Goal: Information Seeking & Learning: Learn about a topic

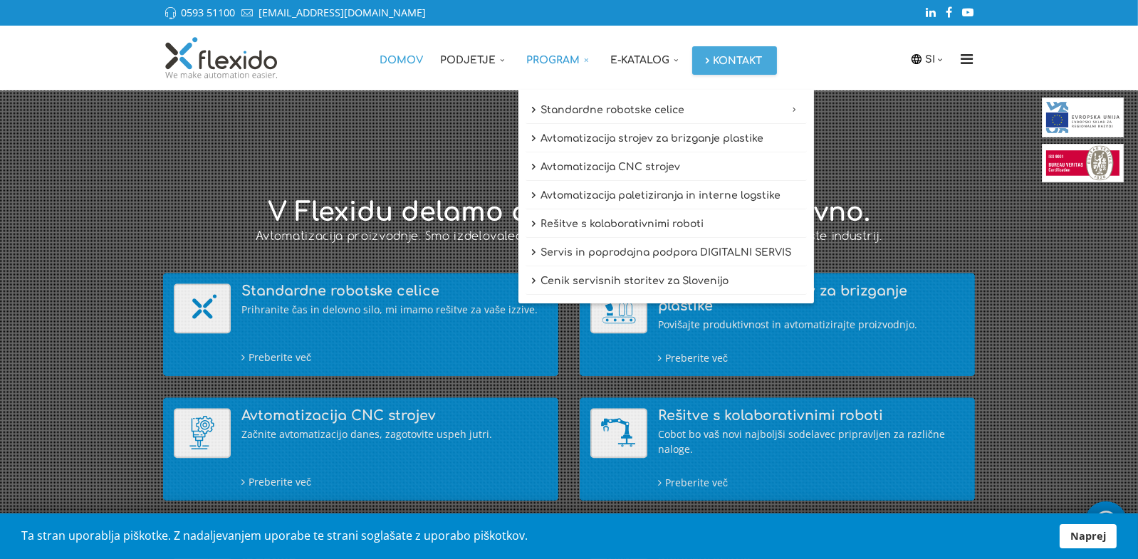
click at [541, 58] on link "Program" at bounding box center [561, 58] width 84 height 64
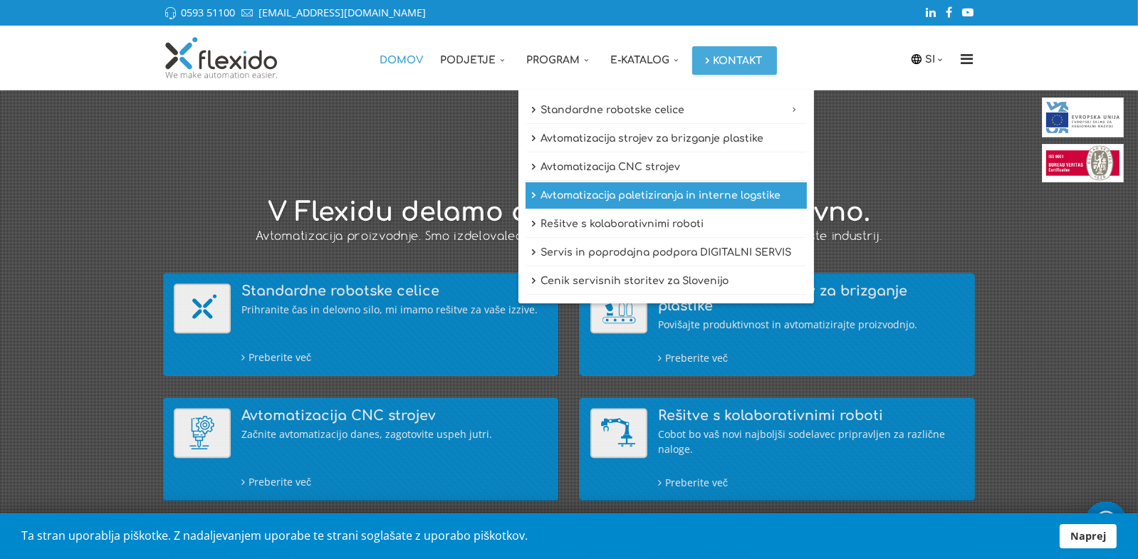
click at [623, 193] on link "Avtomatizacija paletiziranja in interne logstike" at bounding box center [666, 195] width 281 height 27
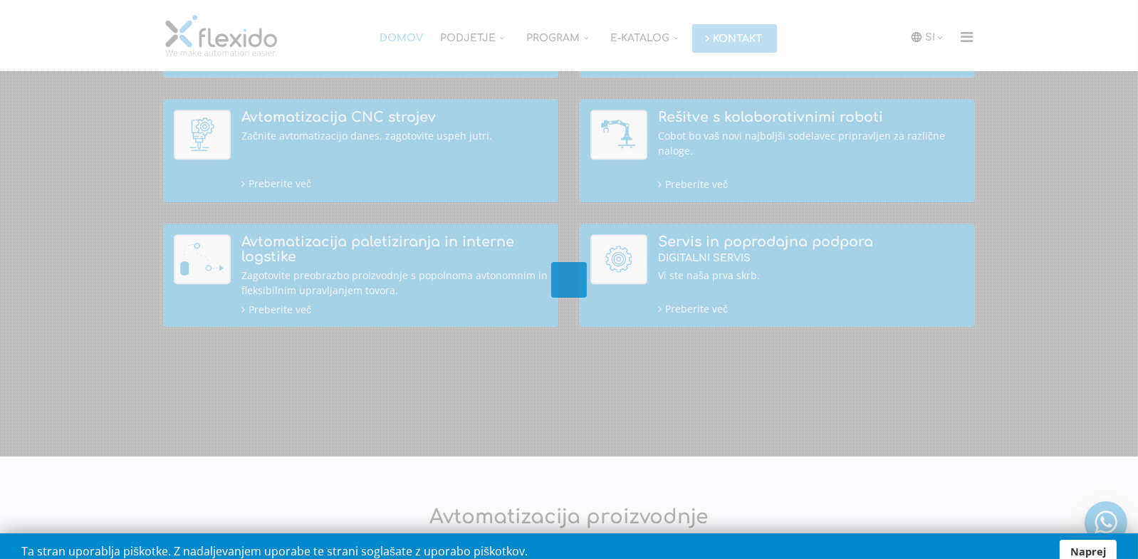
scroll to position [301, 0]
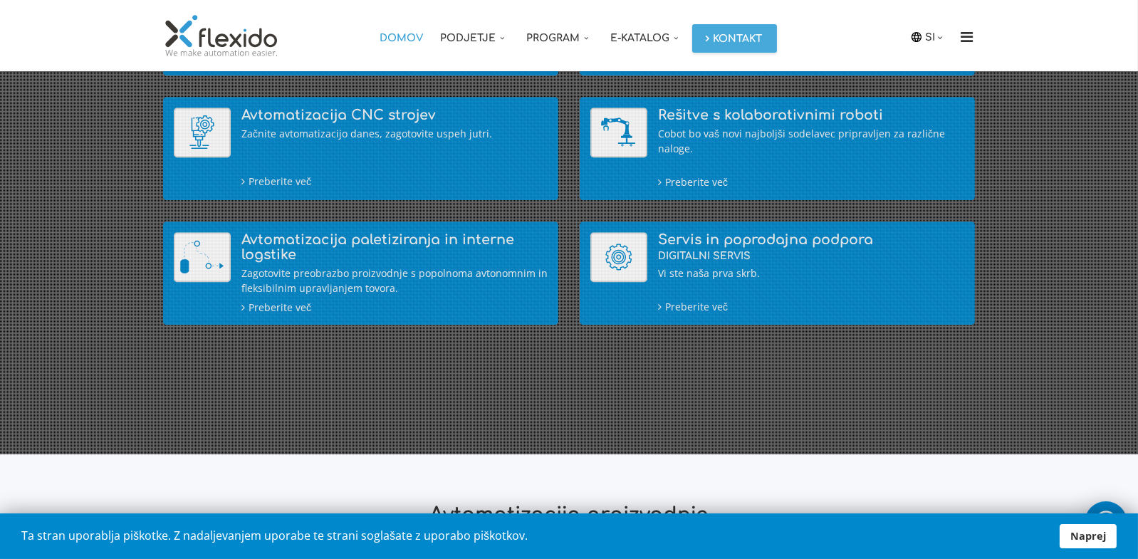
drag, startPoint x: 759, startPoint y: 348, endPoint x: 737, endPoint y: 351, distance: 23.1
click at [758, 348] on div at bounding box center [569, 122] width 1181 height 665
